Goal: Information Seeking & Learning: Learn about a topic

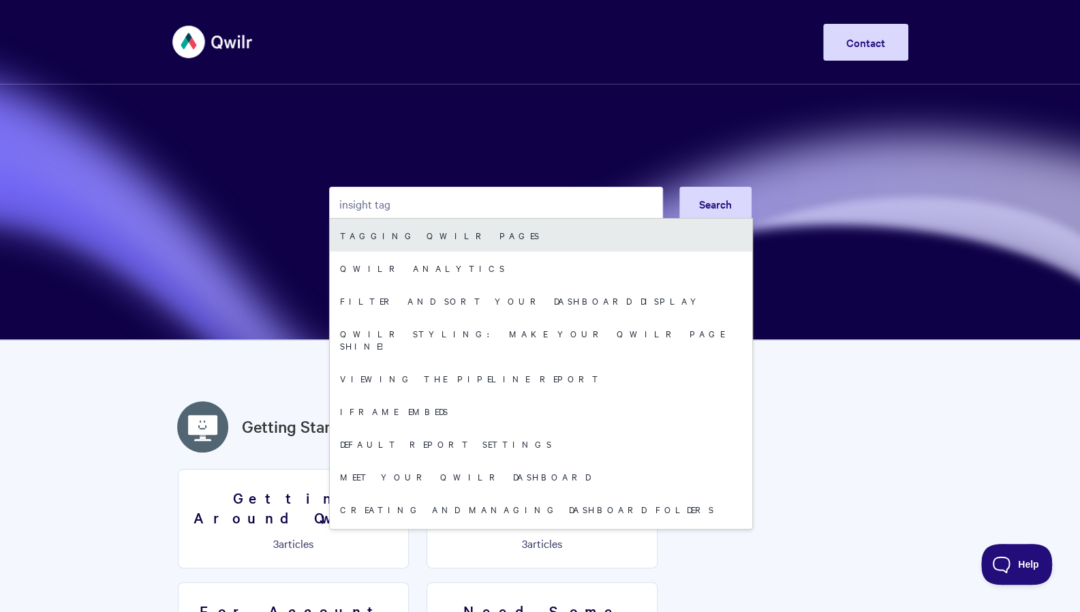
type input "insight tag"
click at [595, 237] on link "Tagging Qwilr Pages" at bounding box center [541, 235] width 422 height 33
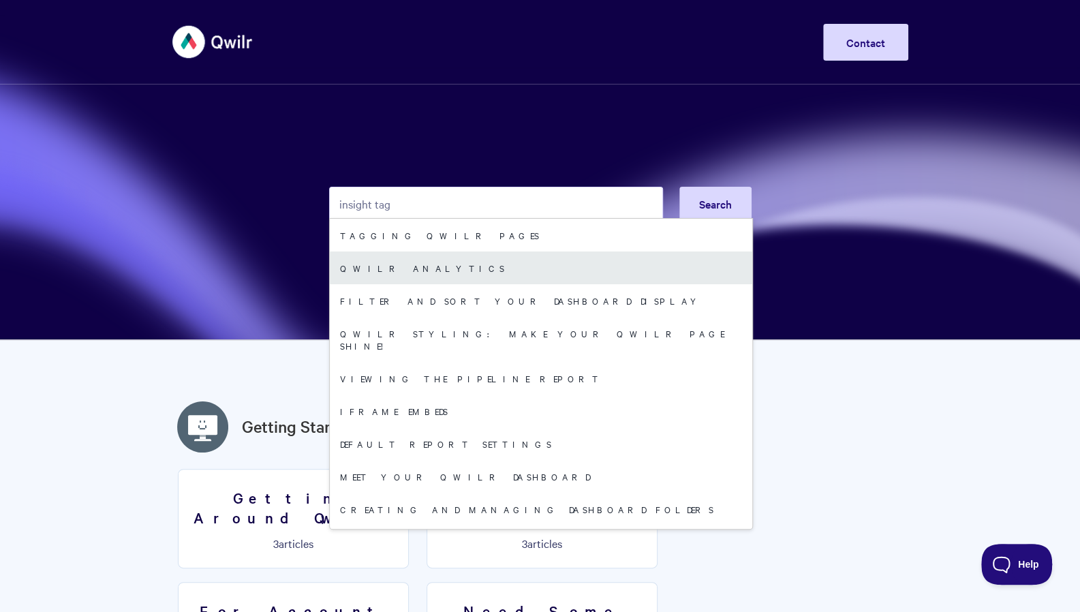
click at [576, 270] on link "Qwilr Analytics" at bounding box center [541, 267] width 422 height 33
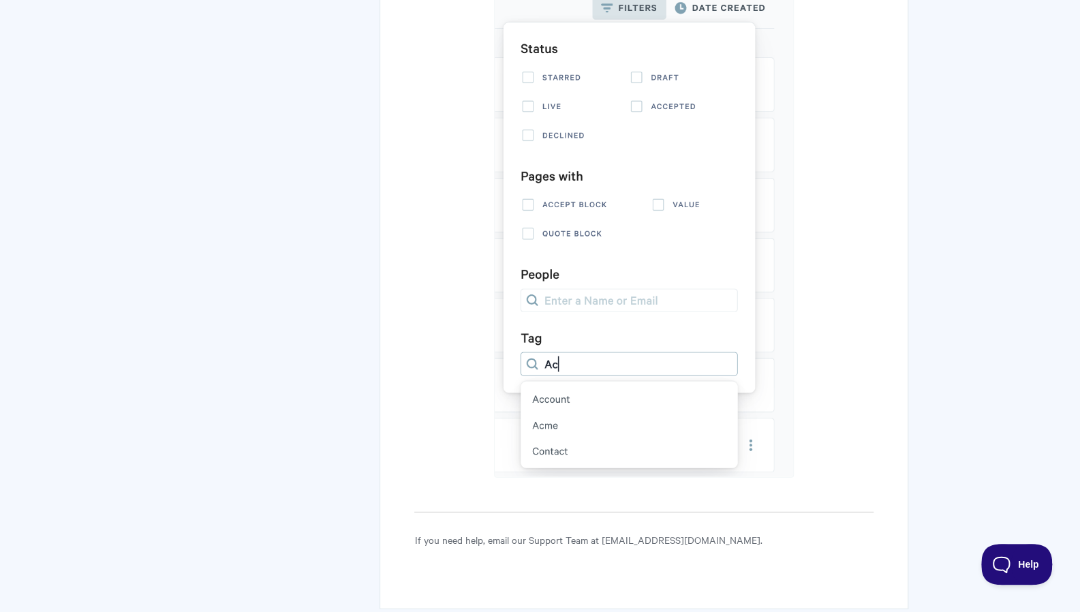
scroll to position [1903, 0]
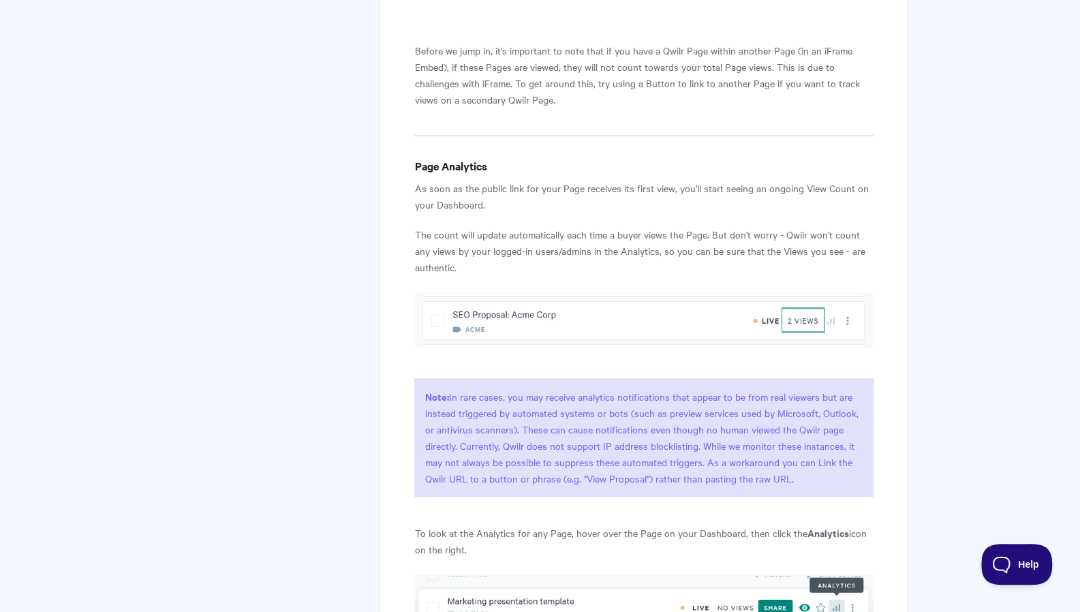
scroll to position [626, 0]
